Goal: Find specific page/section: Find specific page/section

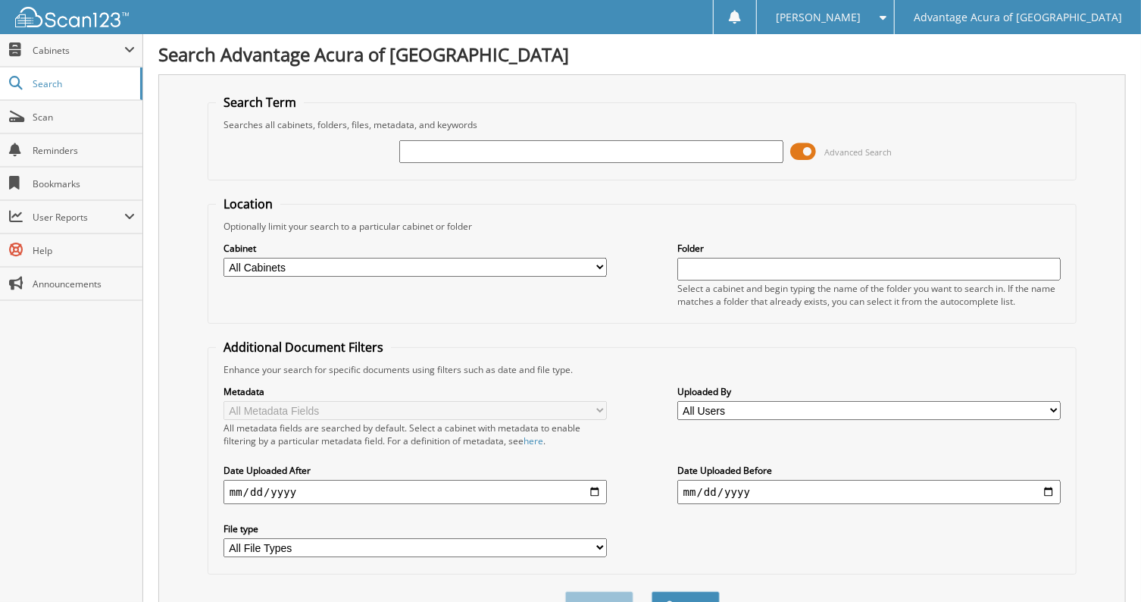
click at [482, 155] on input "text" at bounding box center [590, 151] width 383 height 23
type input "251145"
click at [652, 591] on button "Search" at bounding box center [686, 605] width 68 height 28
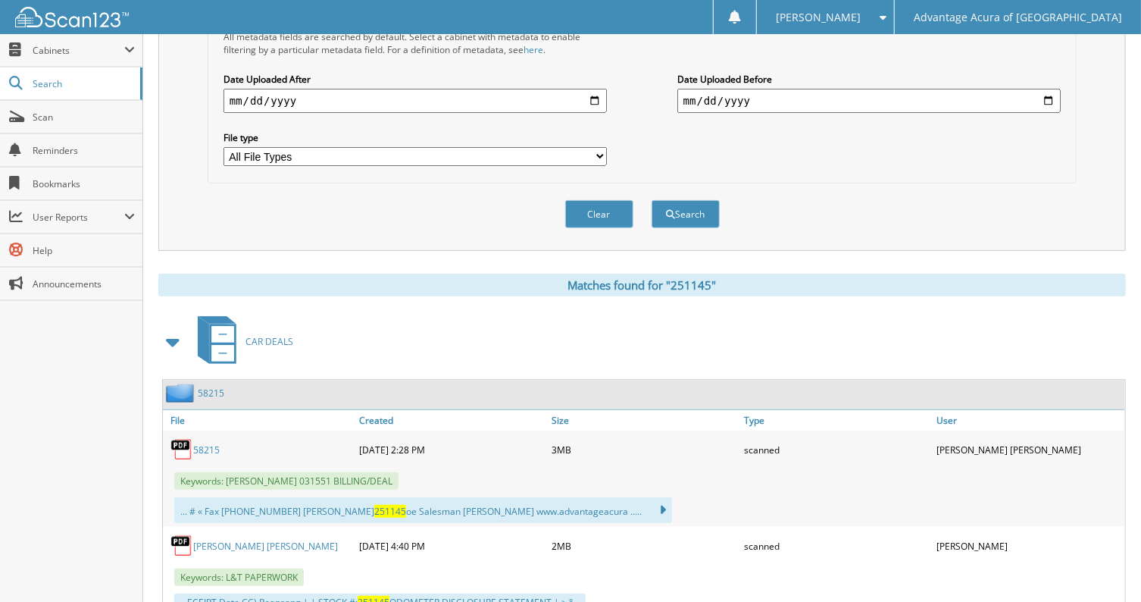
scroll to position [420, 0]
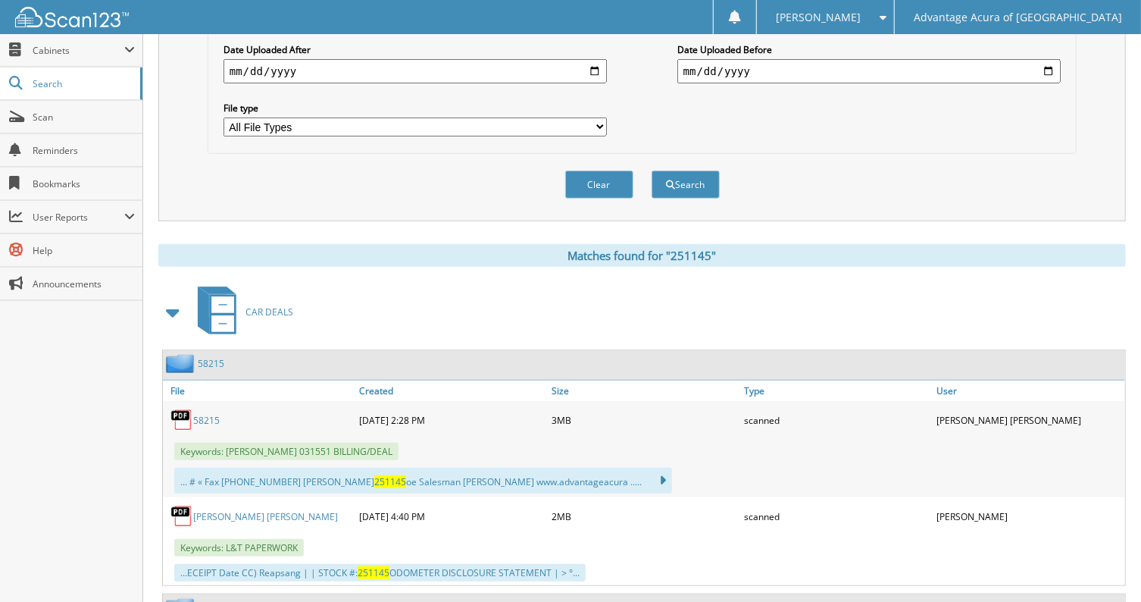
click at [214, 405] on div "58215" at bounding box center [259, 420] width 192 height 30
click at [204, 414] on link "58215" at bounding box center [206, 420] width 27 height 13
